Goal: Check status: Check status

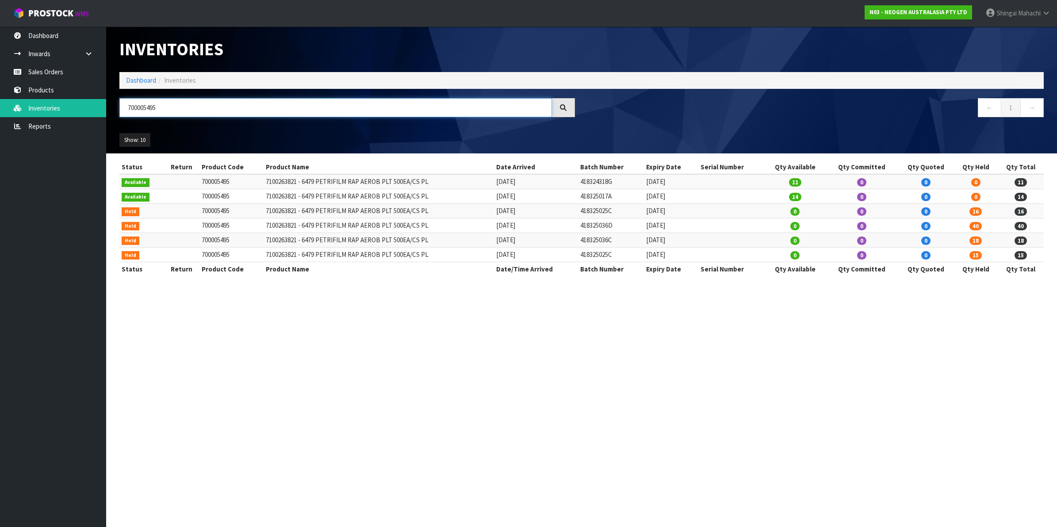
drag, startPoint x: 169, startPoint y: 103, endPoint x: 118, endPoint y: 111, distance: 51.4
click at [118, 111] on div "700005495" at bounding box center [347, 111] width 469 height 26
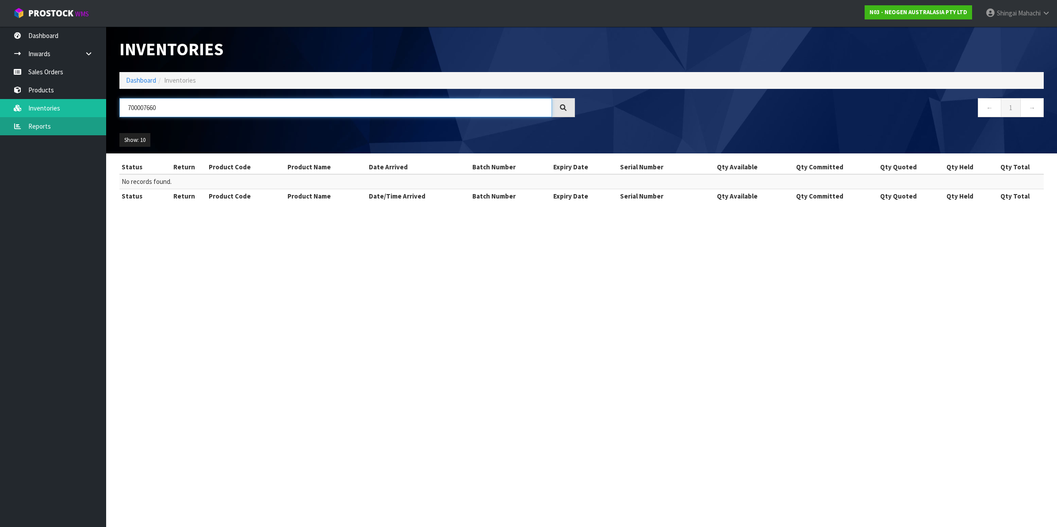
type input "700007660"
click at [41, 122] on link "Reports" at bounding box center [53, 126] width 106 height 18
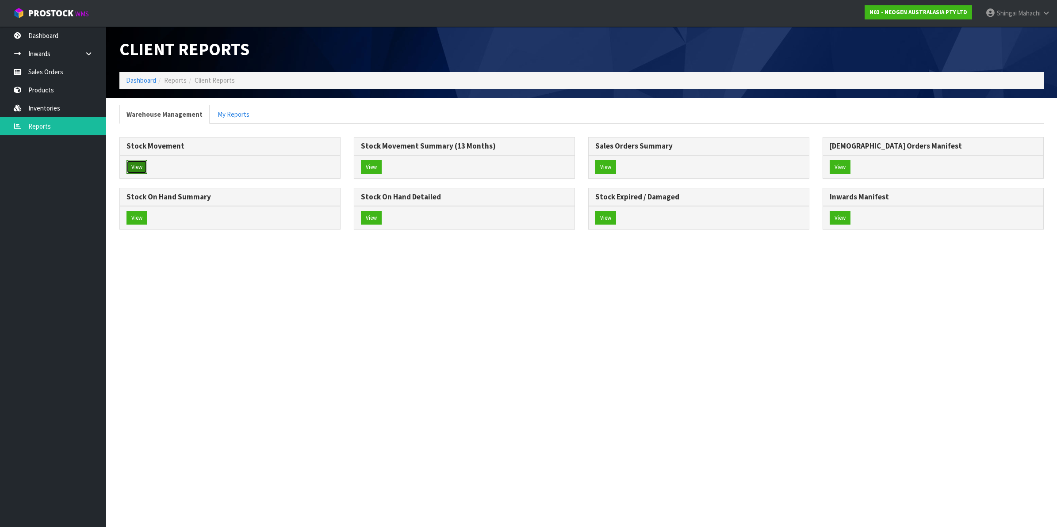
click at [141, 163] on button "View" at bounding box center [137, 167] width 21 height 14
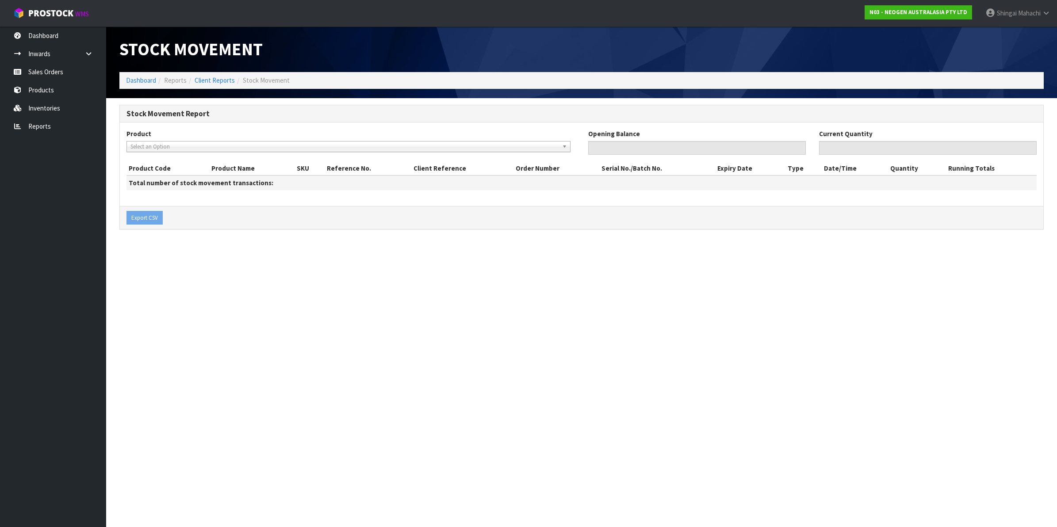
click at [149, 145] on span "Select an Option" at bounding box center [345, 147] width 428 height 11
type input "700007660"
click at [1040, 13] on span "Mahachi" at bounding box center [1029, 13] width 23 height 8
click at [1026, 34] on link "Logout" at bounding box center [1022, 35] width 70 height 12
